Goal: Unclear

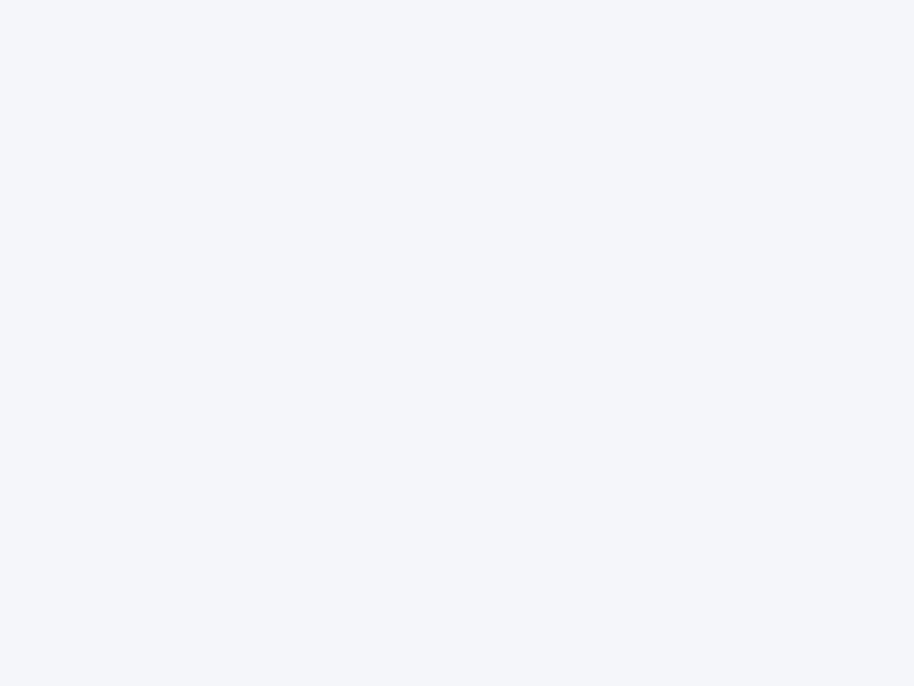
click at [457, 343] on div at bounding box center [457, 343] width 914 height 686
